Goal: Information Seeking & Learning: Find contact information

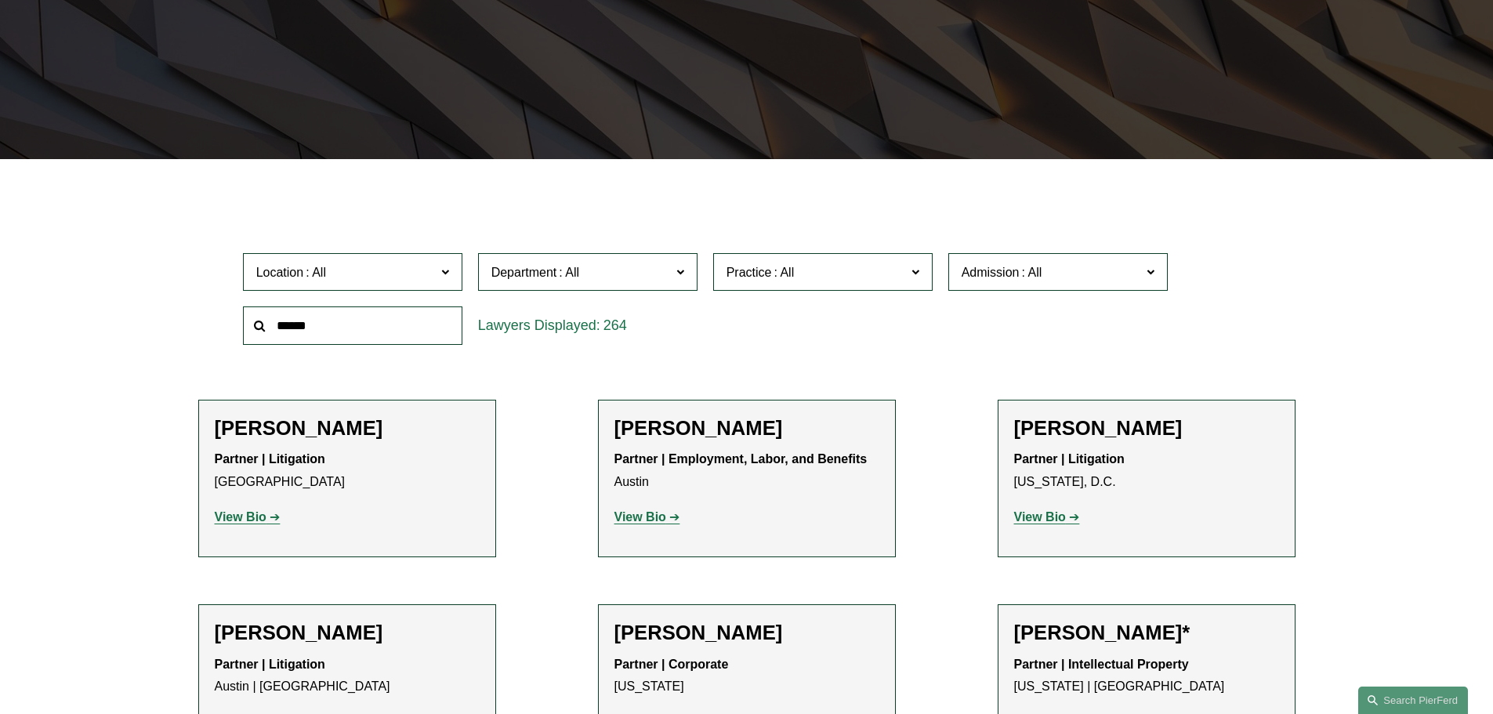
scroll to position [313, 0]
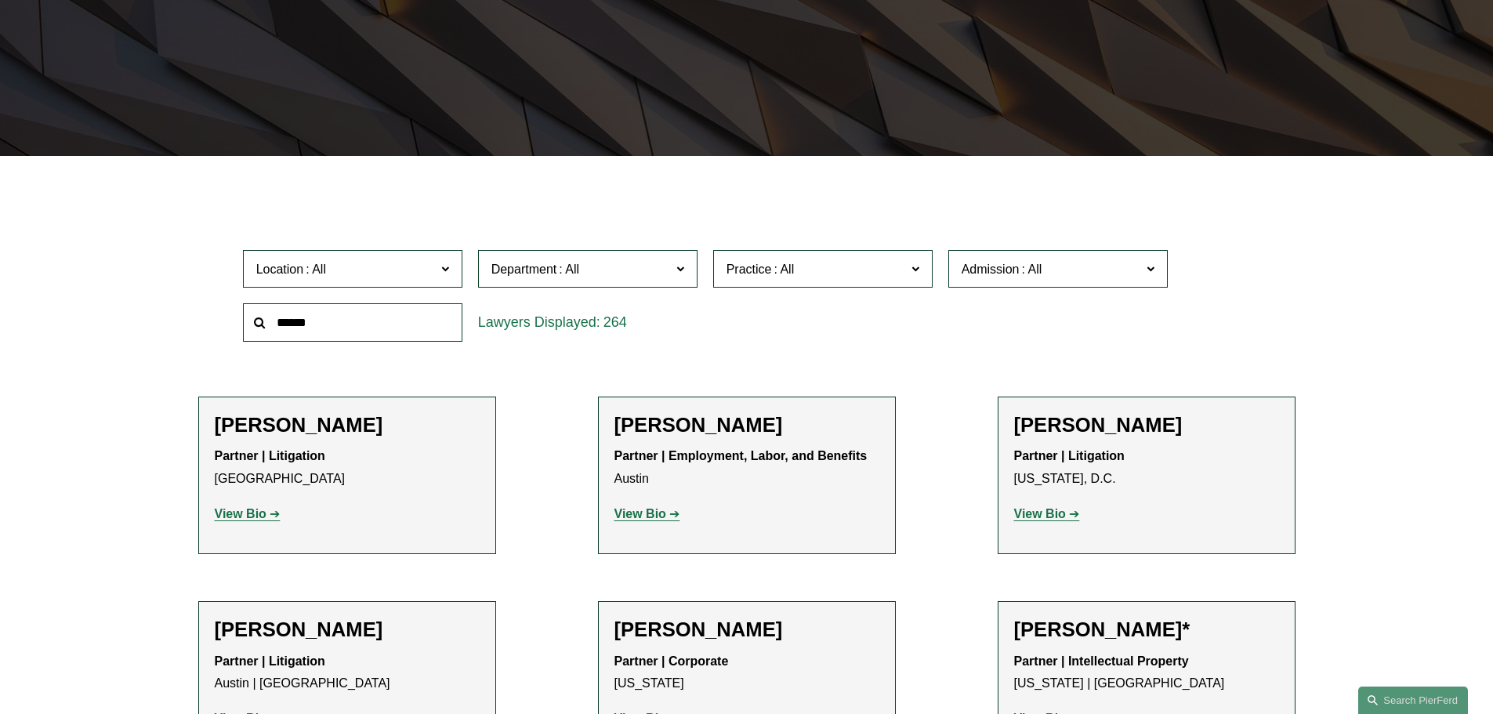
click at [439, 339] on input "text" at bounding box center [352, 322] width 219 height 38
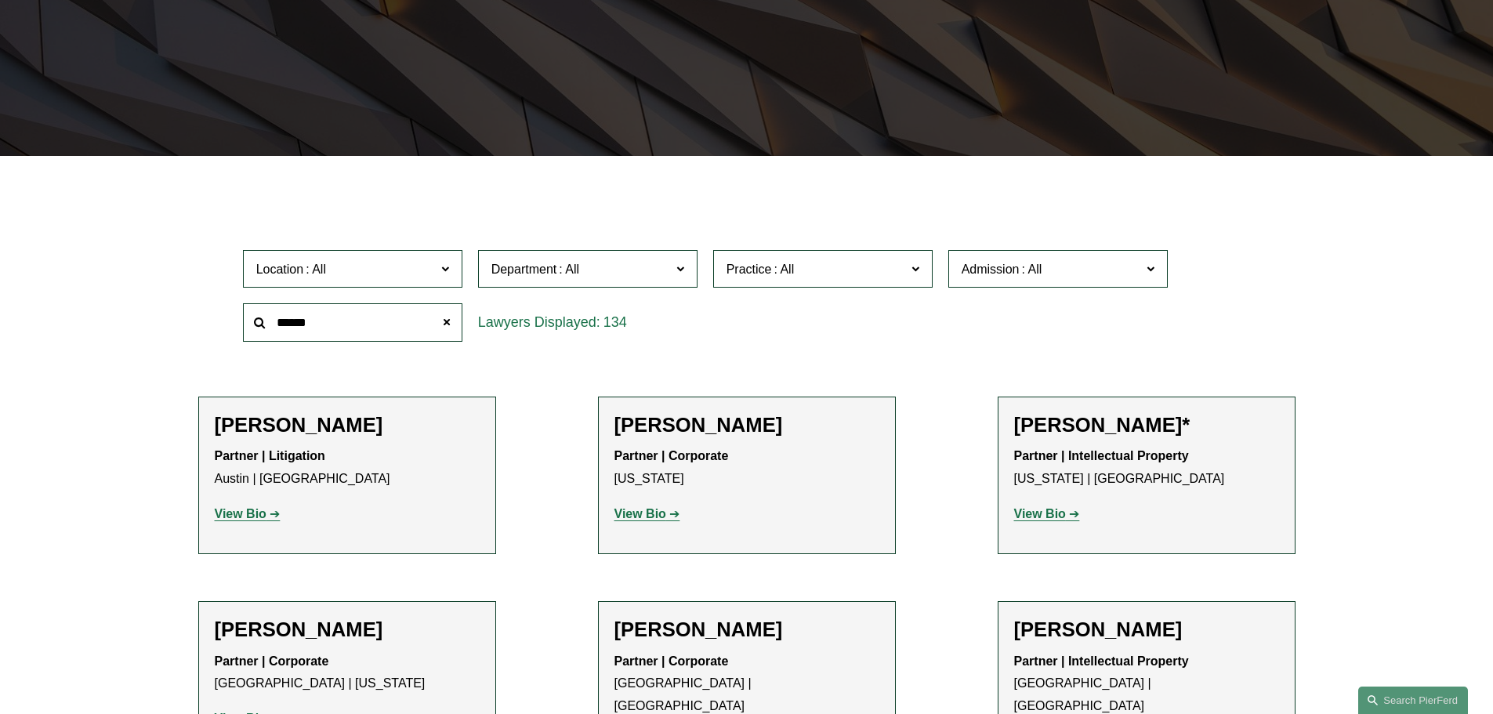
type input "******"
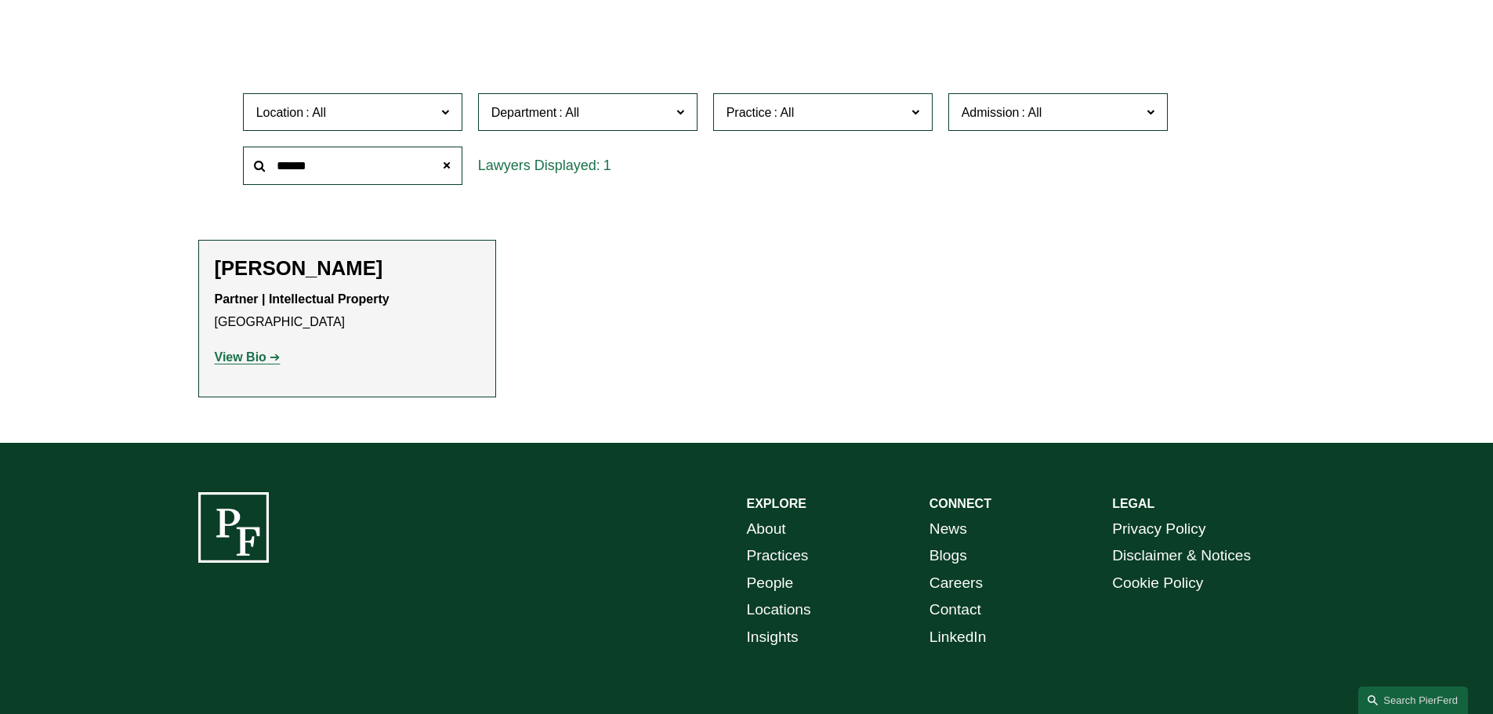
scroll to position [549, 0]
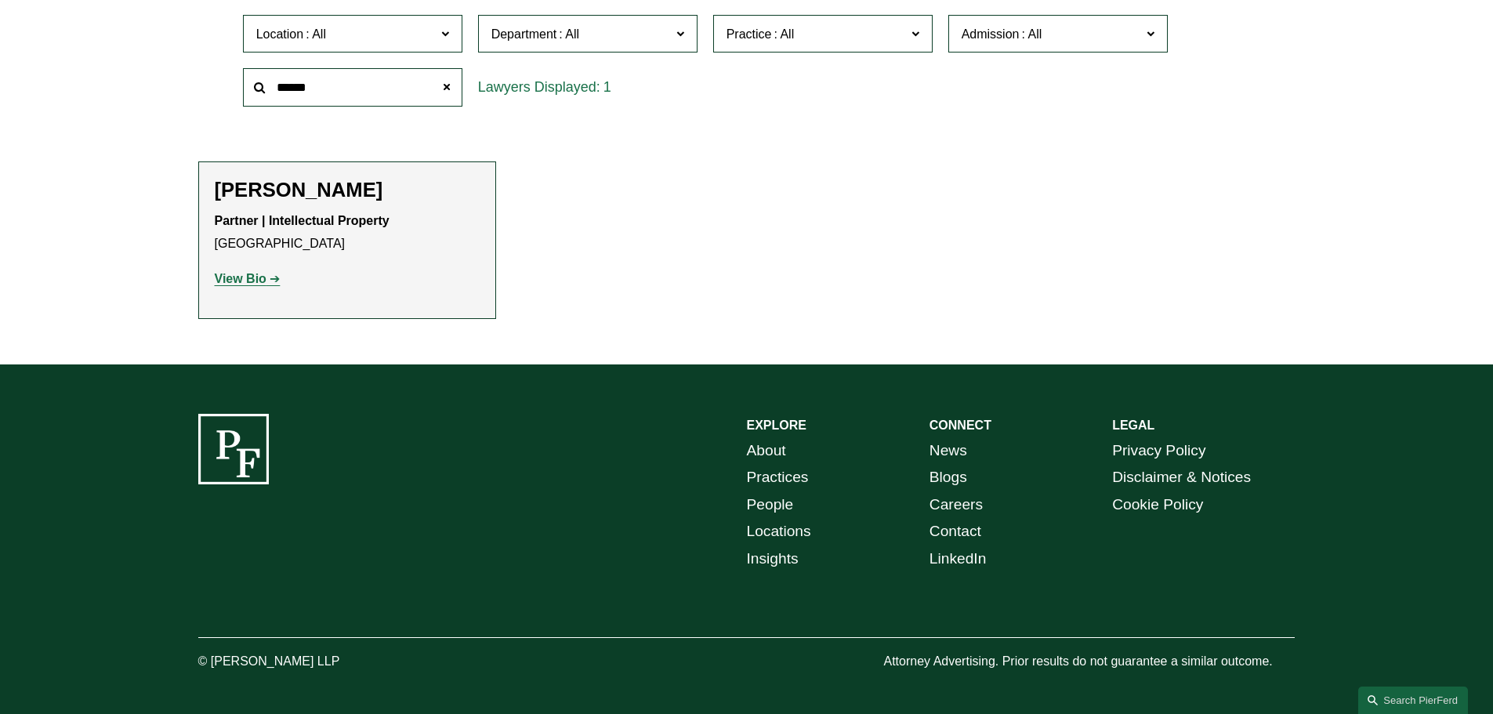
click at [233, 276] on strong "View Bio" at bounding box center [241, 278] width 52 height 13
click at [446, 88] on span at bounding box center [445, 86] width 31 height 31
click at [341, 85] on input "text" at bounding box center [352, 87] width 219 height 38
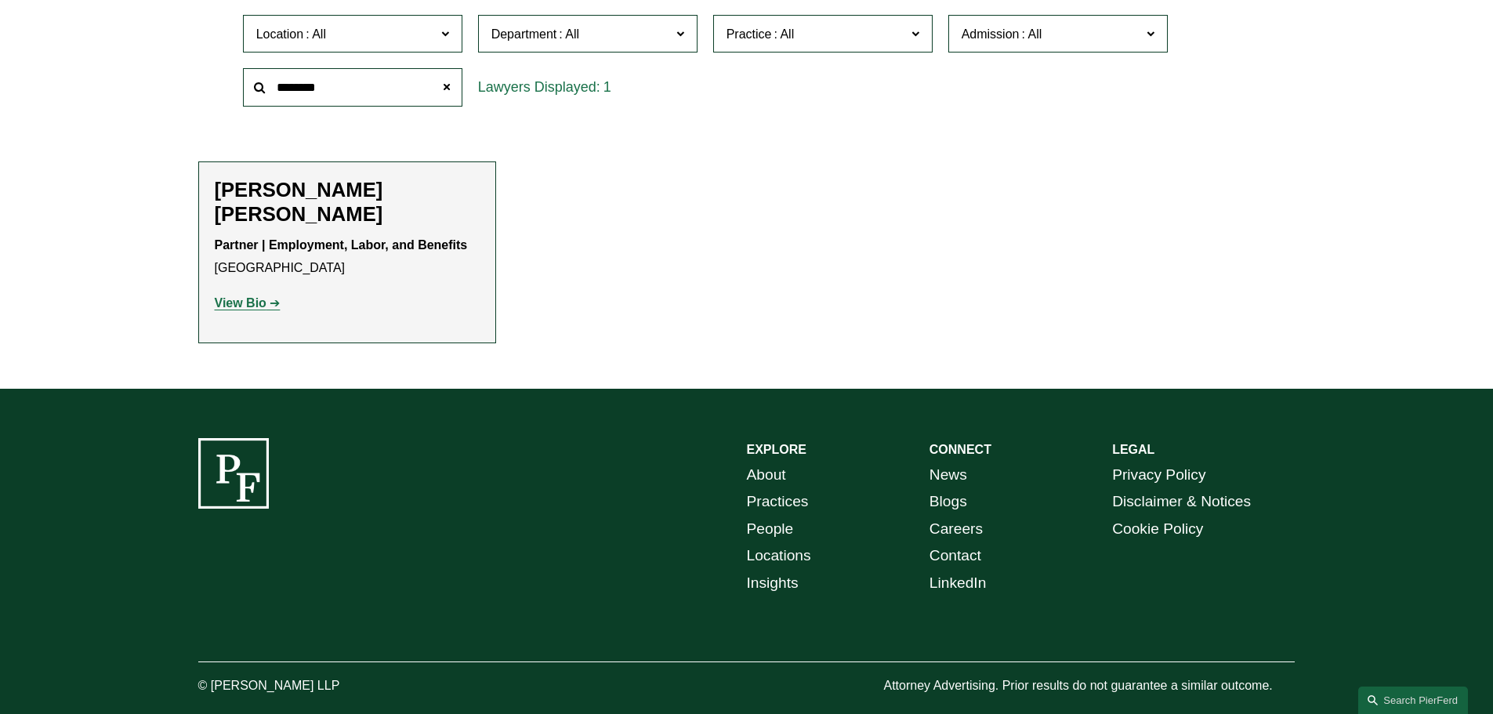
type input "********"
click at [242, 319] on div "[PERSON_NAME] [PERSON_NAME] Partner | Employment, Labor, and Benefits [GEOGRAPH…" at bounding box center [347, 253] width 265 height 150
click at [242, 302] on strong "View Bio" at bounding box center [241, 302] width 52 height 13
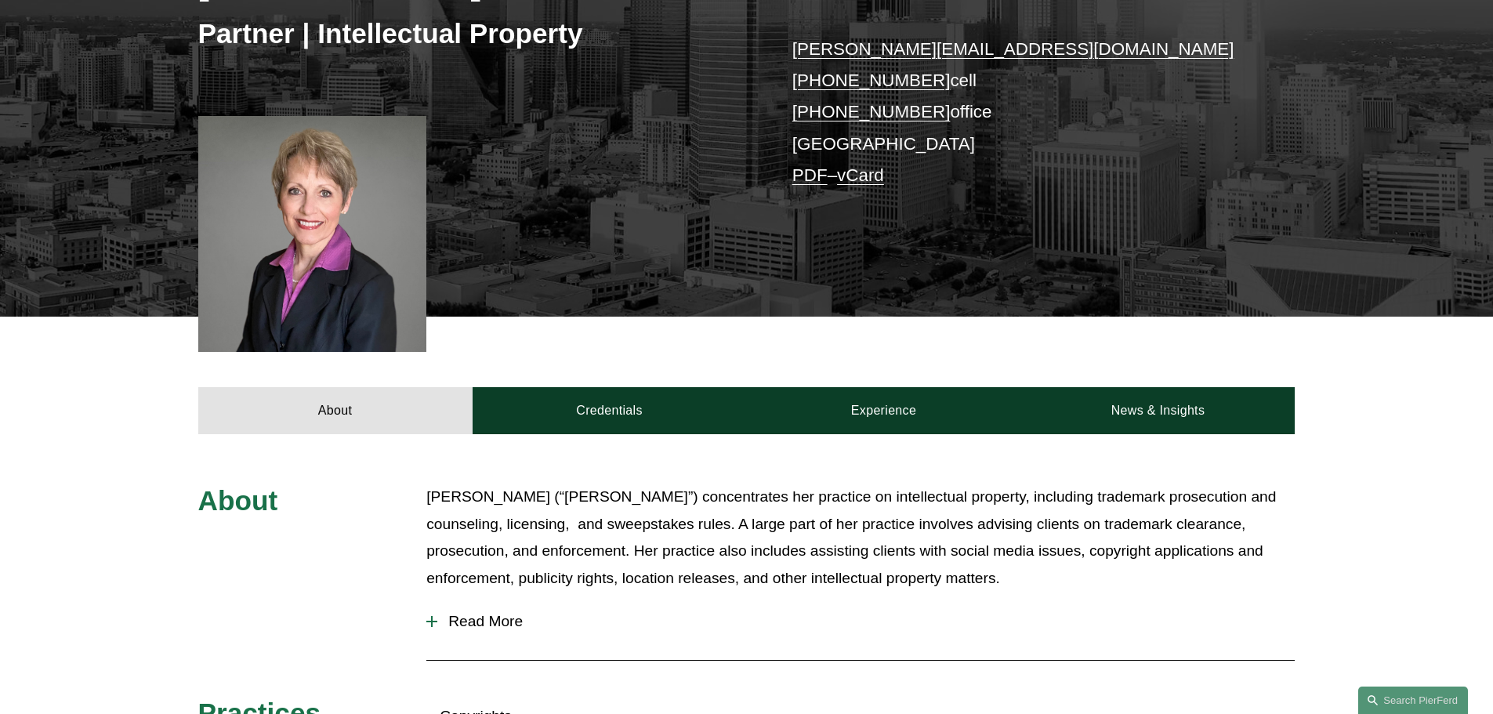
scroll to position [313, 0]
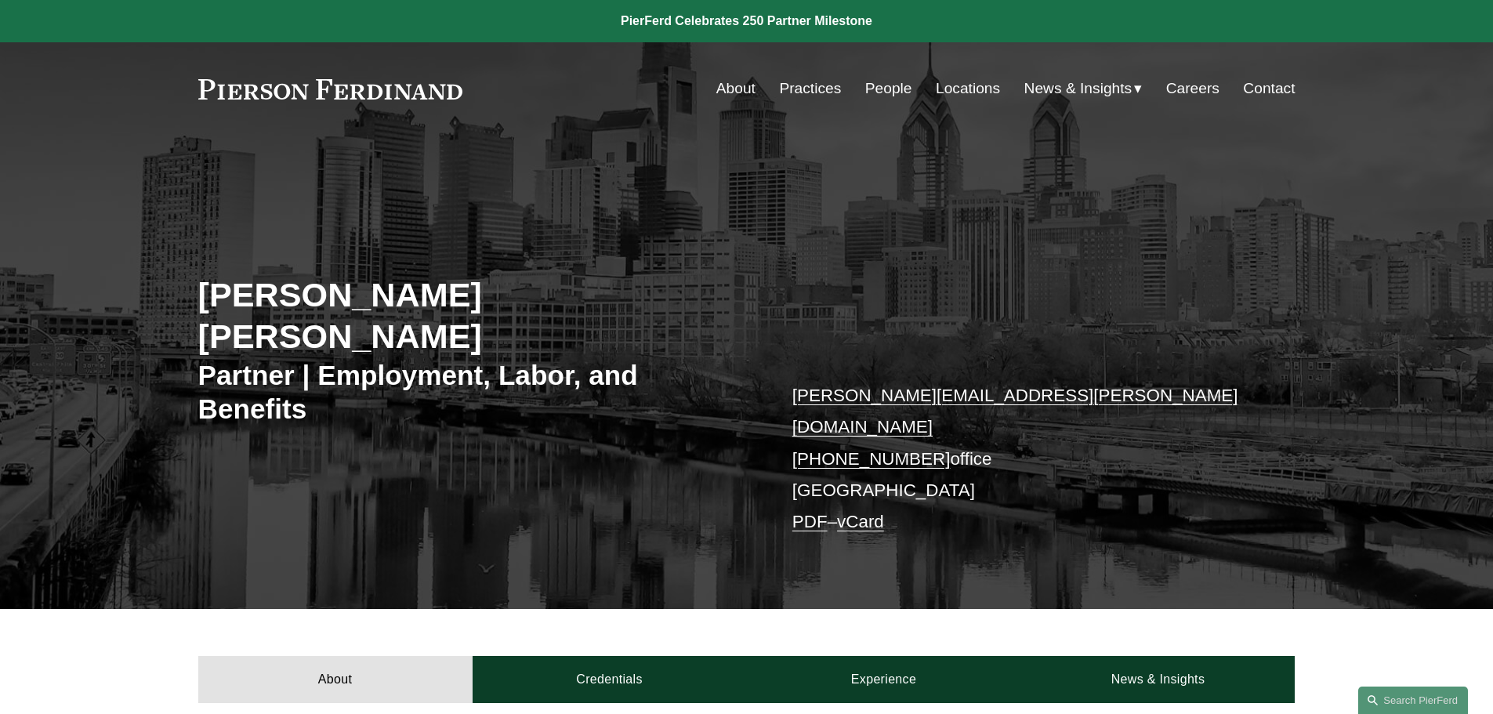
click at [899, 96] on link "People" at bounding box center [888, 89] width 47 height 30
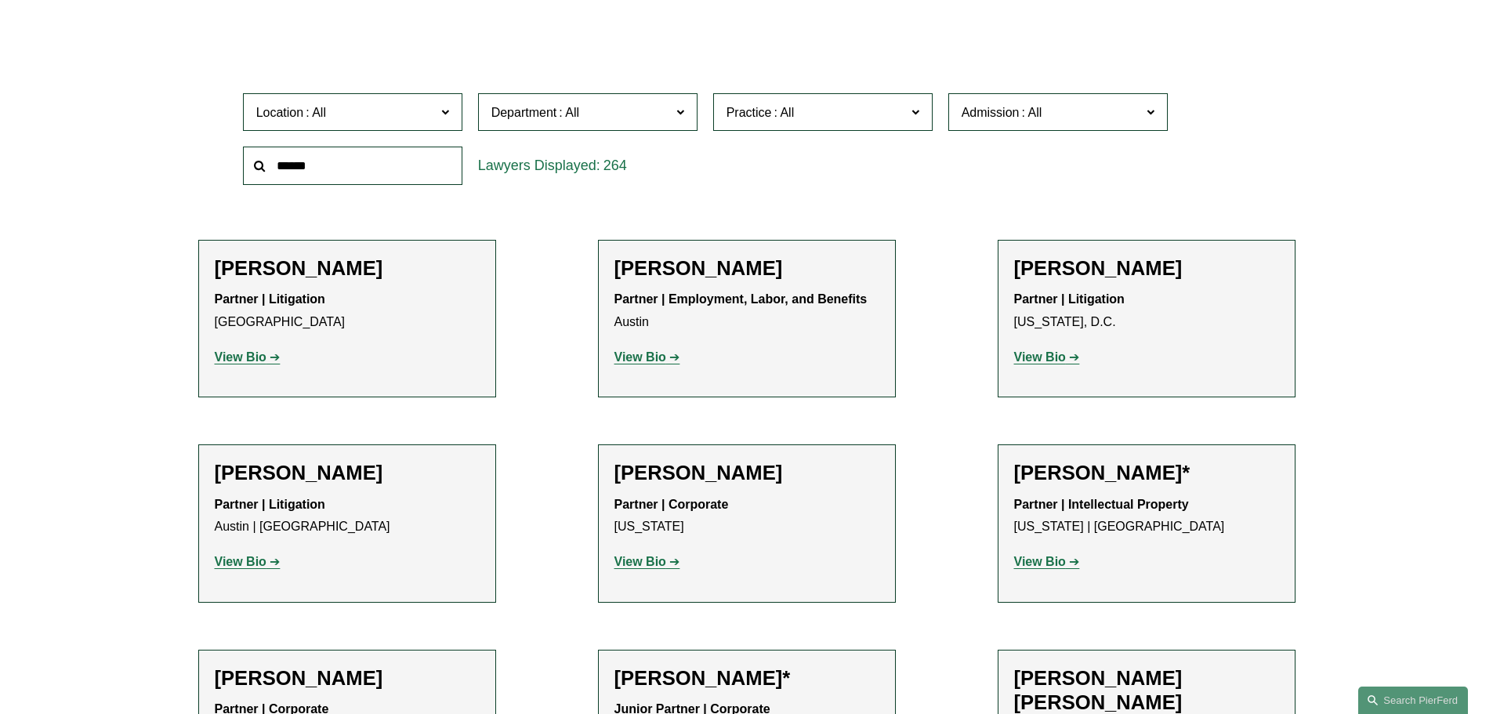
scroll to position [313, 0]
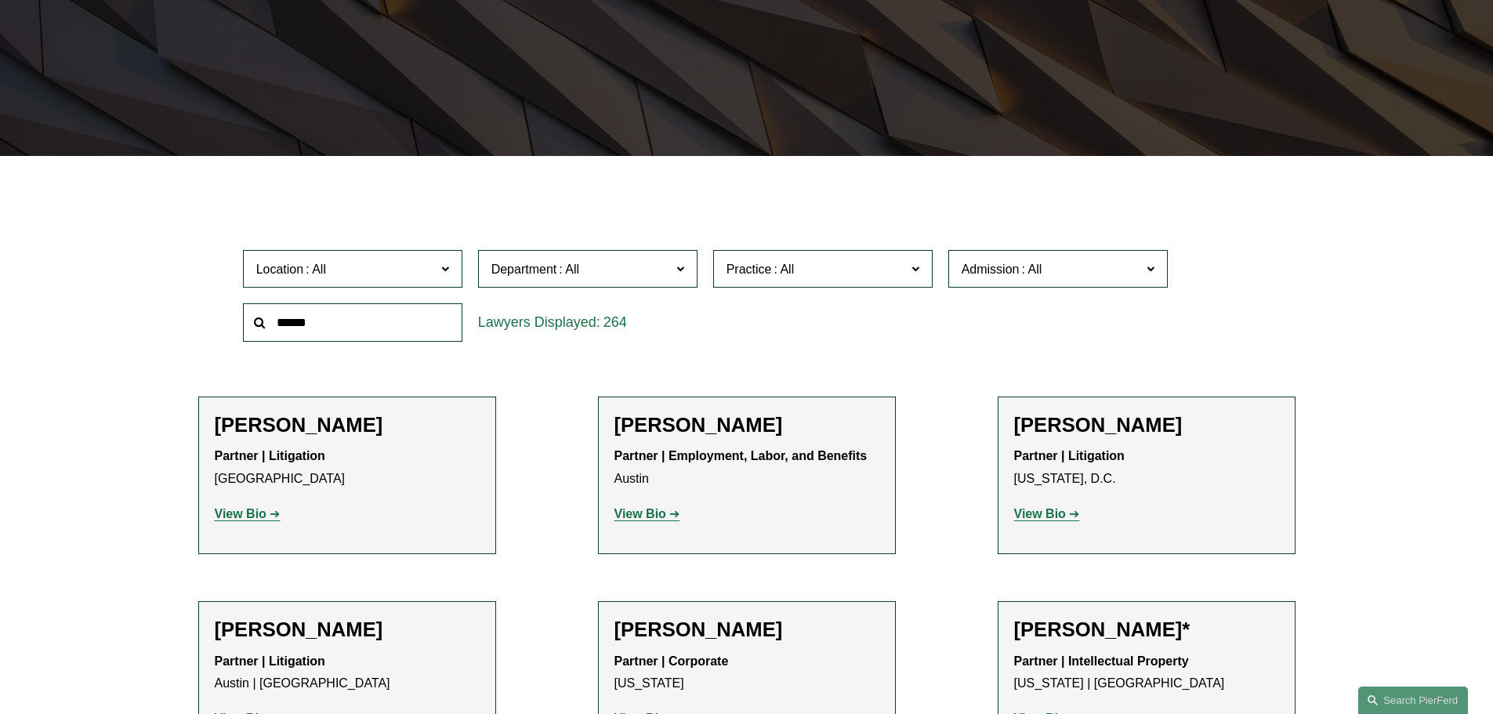
click at [379, 330] on input "text" at bounding box center [352, 322] width 219 height 38
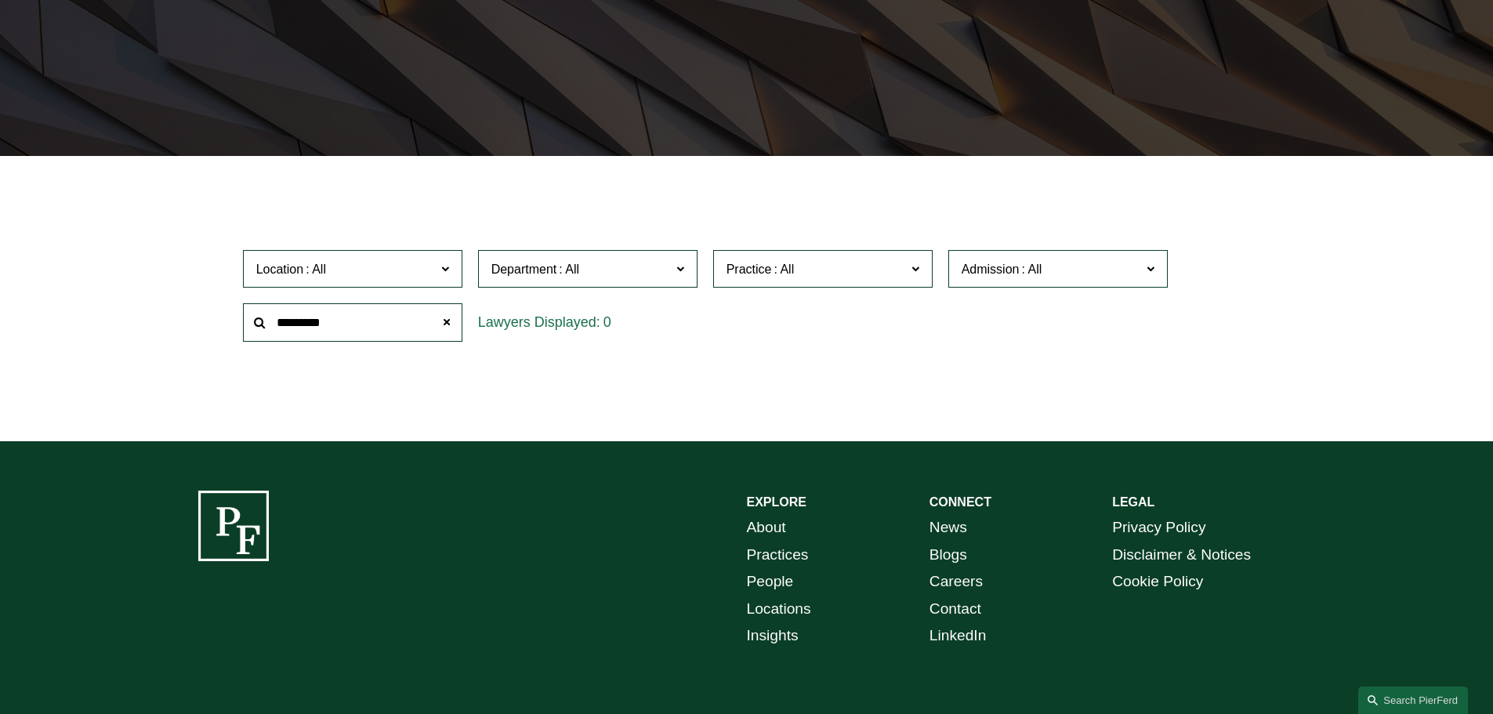
type input "*********"
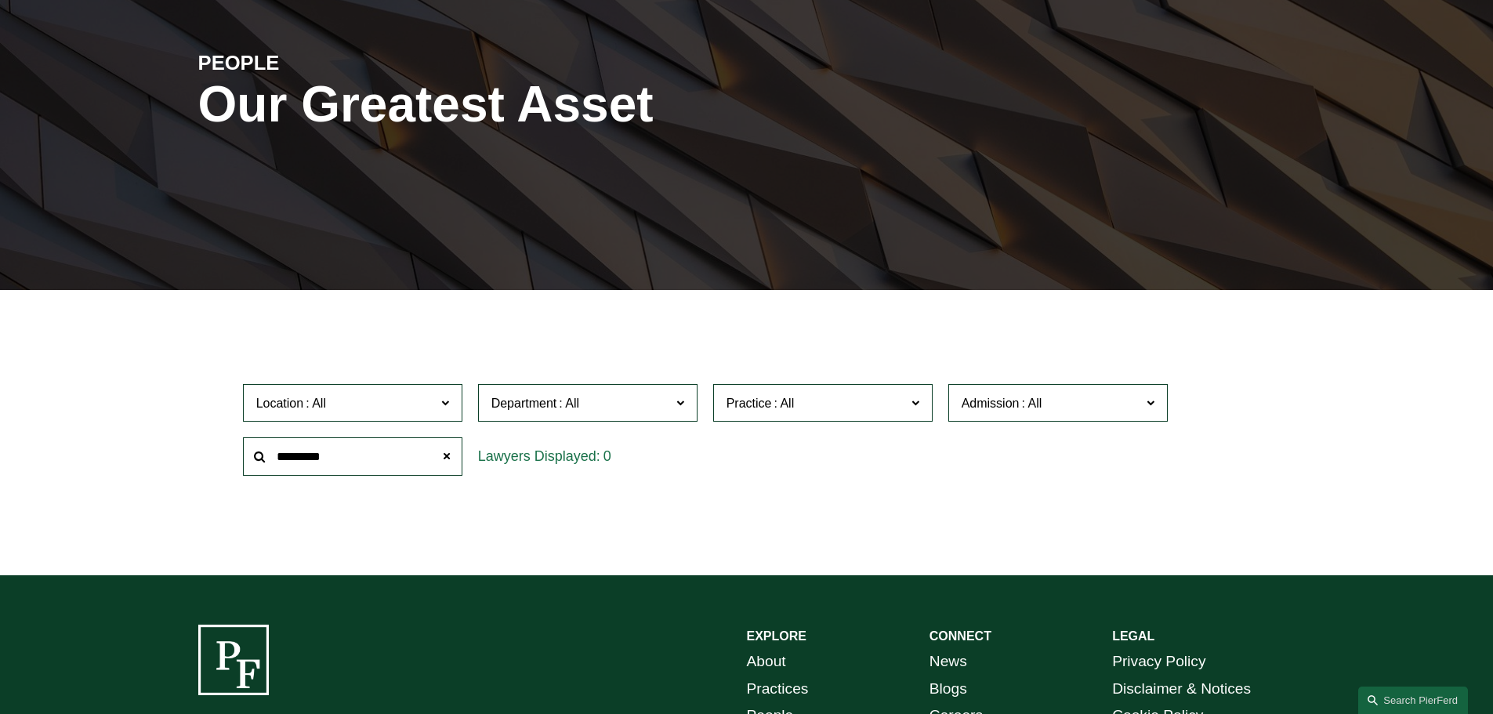
scroll to position [0, 0]
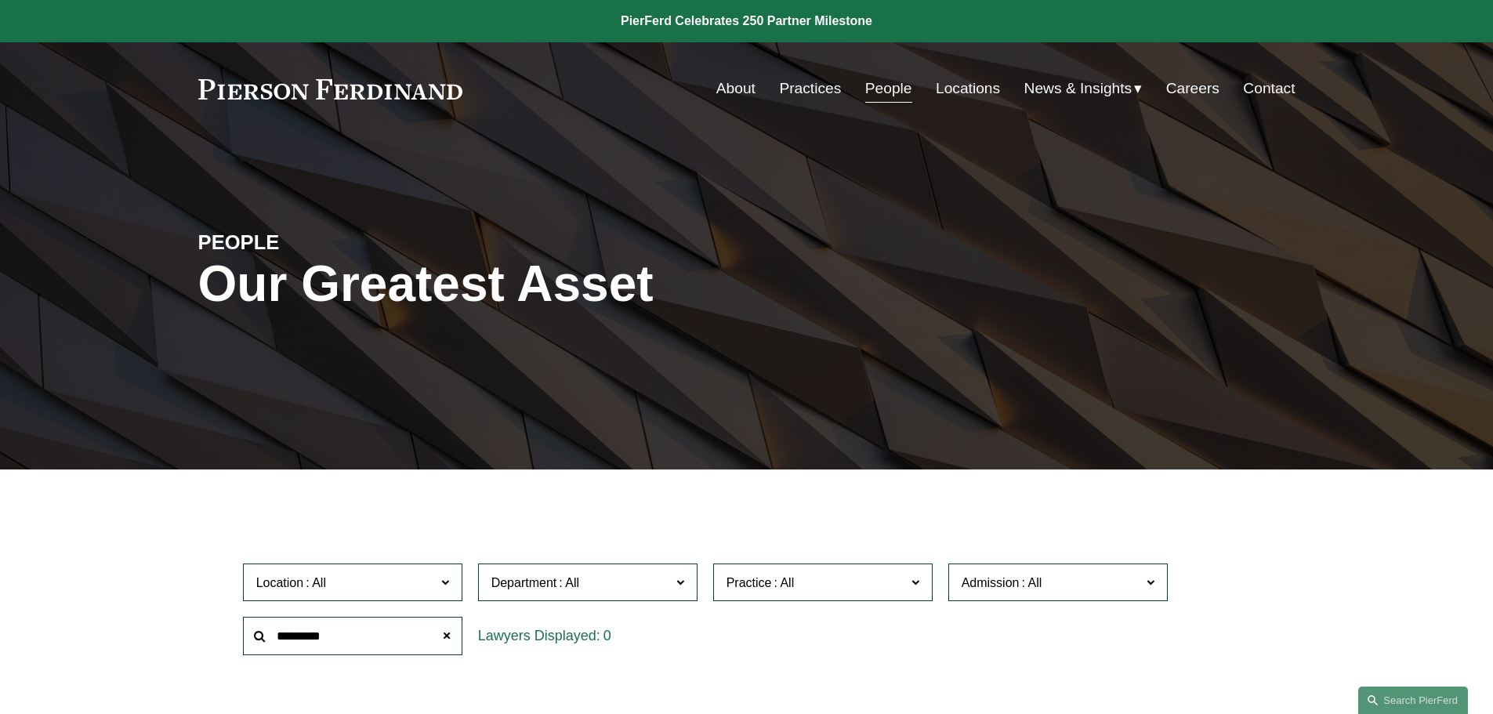
click at [742, 88] on link "About" at bounding box center [735, 89] width 39 height 30
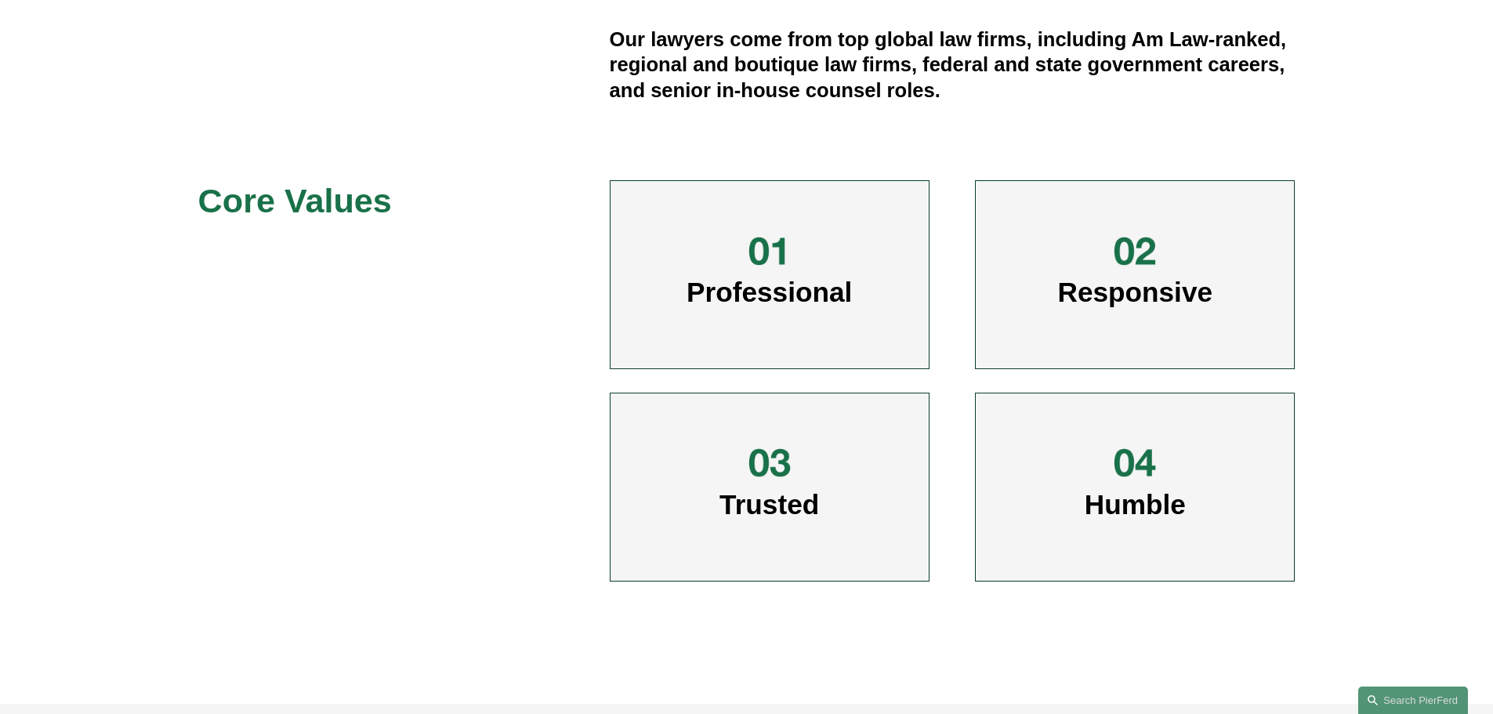
scroll to position [862, 0]
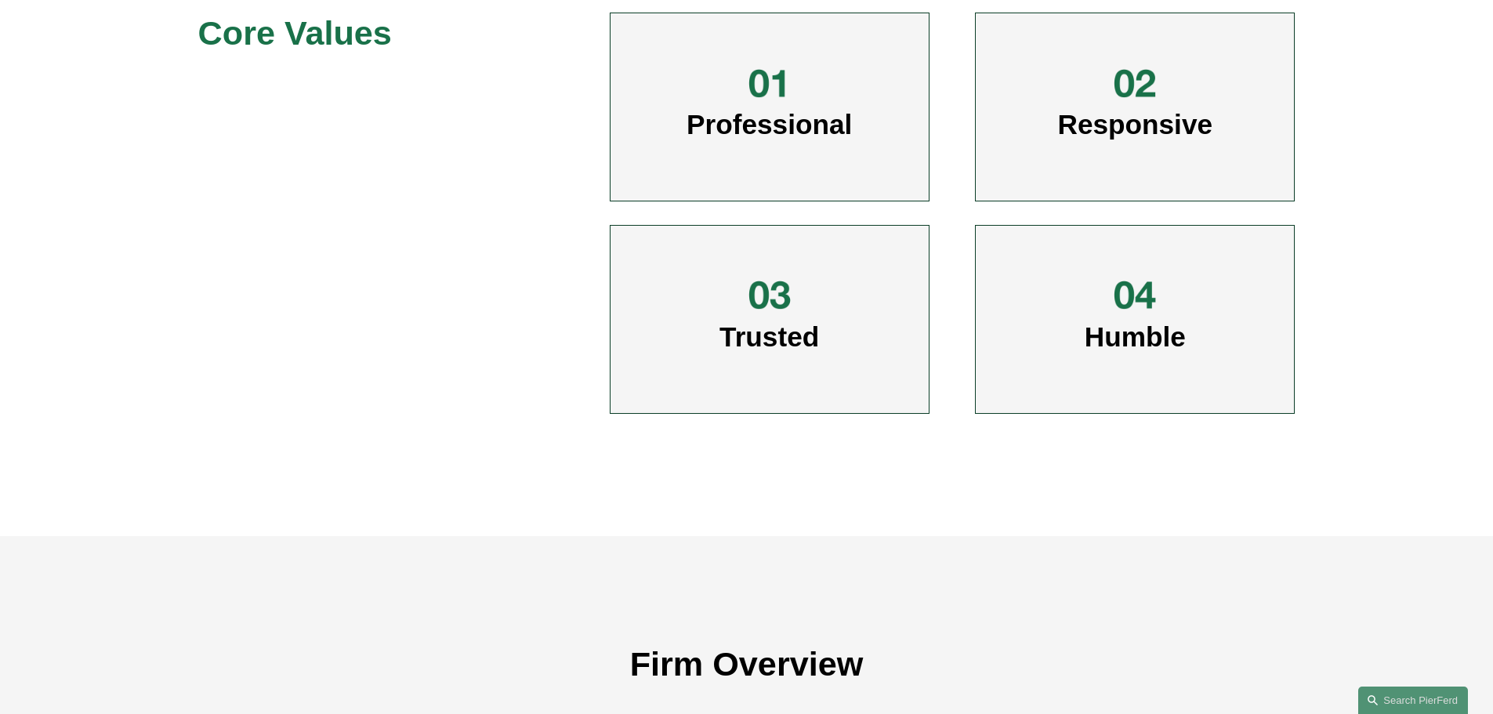
click at [792, 106] on div at bounding box center [769, 83] width 47 height 47
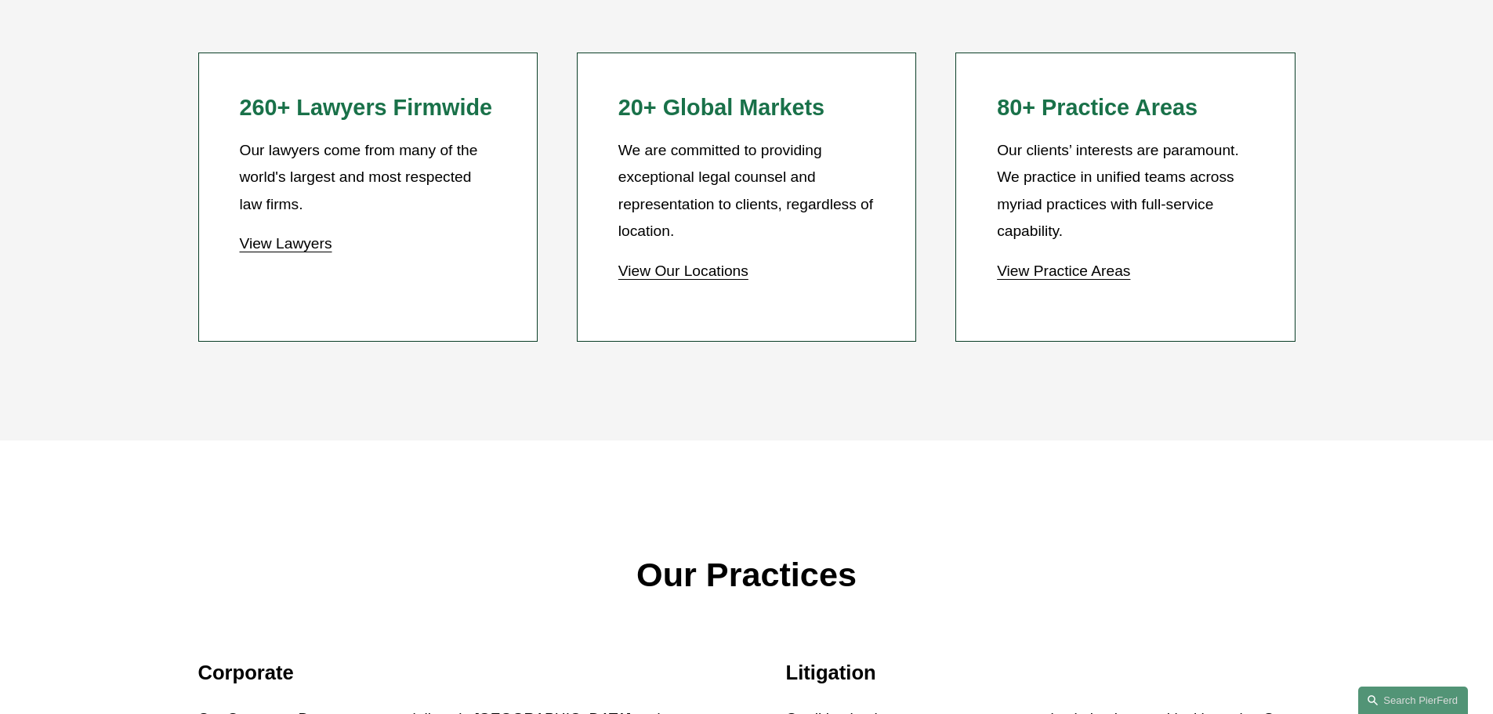
scroll to position [1567, 0]
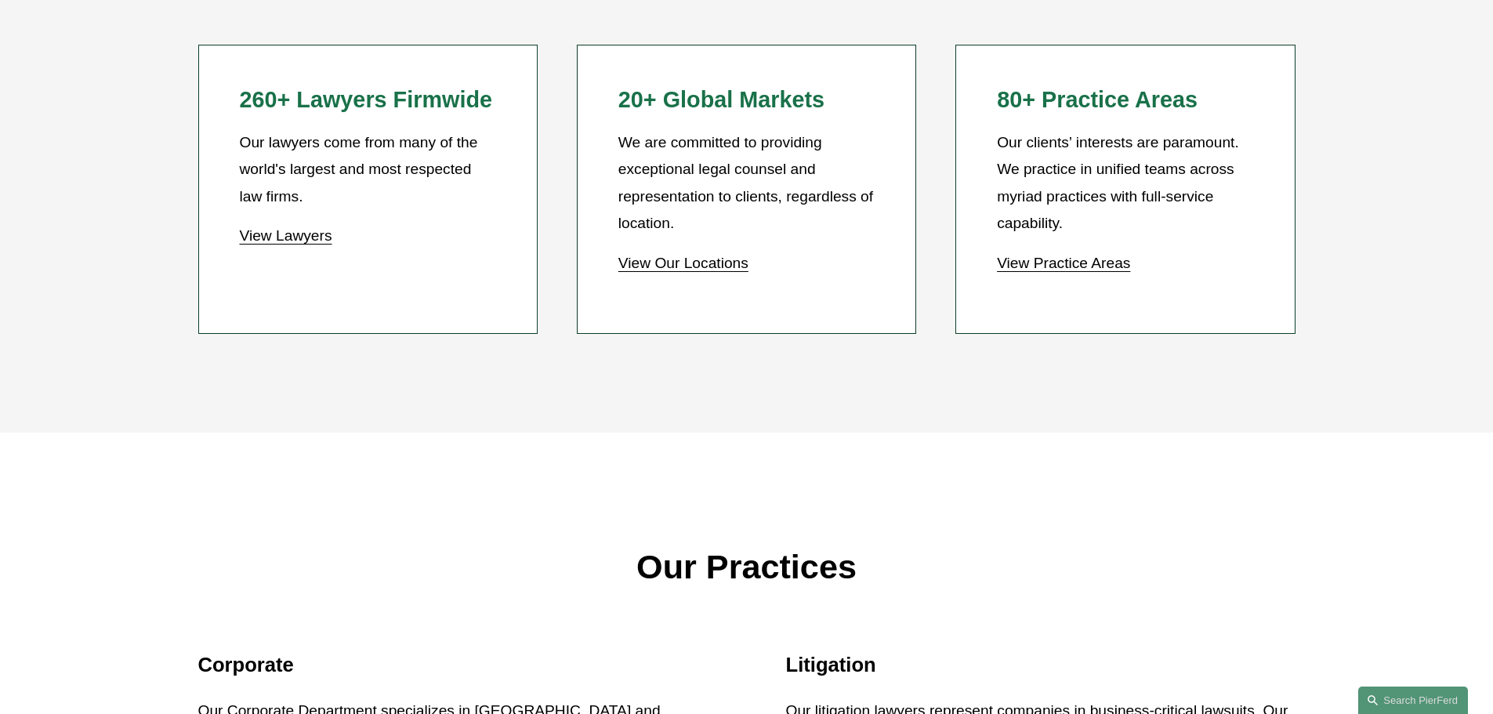
click at [270, 234] on link "View Lawyers" at bounding box center [285, 235] width 92 height 16
